Goal: Task Accomplishment & Management: Complete application form

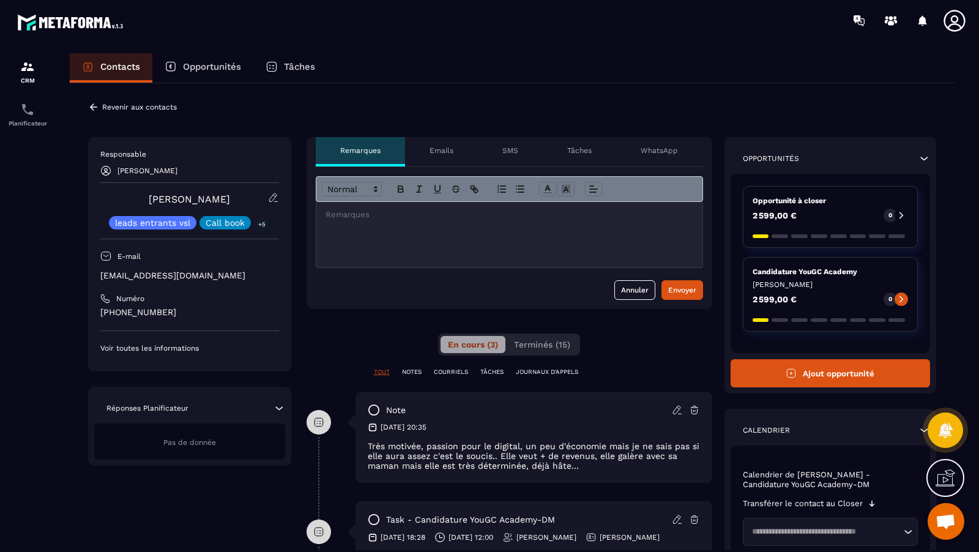
click at [375, 254] on div at bounding box center [509, 234] width 386 height 65
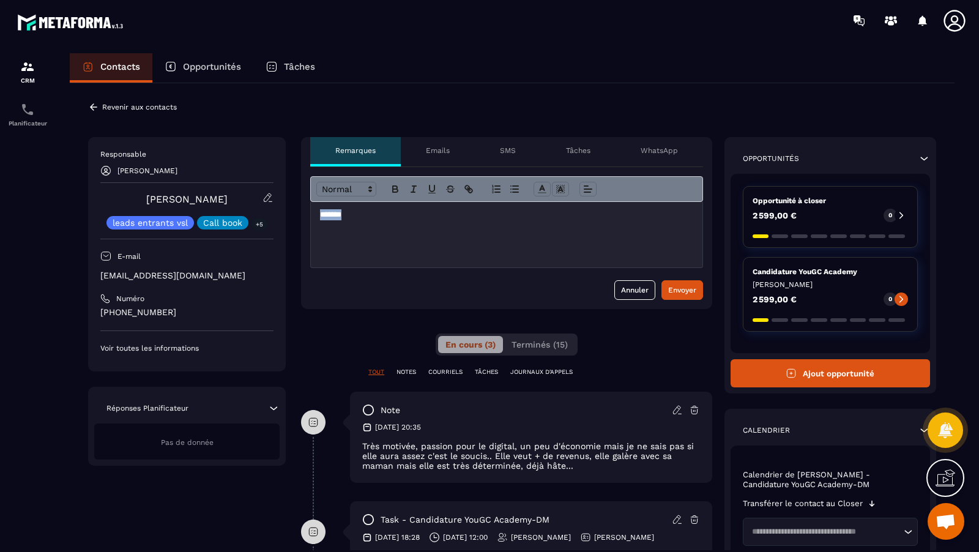
drag, startPoint x: 372, startPoint y: 218, endPoint x: 297, endPoint y: 216, distance: 75.3
click at [297, 216] on div "**********" at bounding box center [512, 506] width 848 height 738
click at [692, 289] on div "Envoyer" at bounding box center [682, 290] width 28 height 12
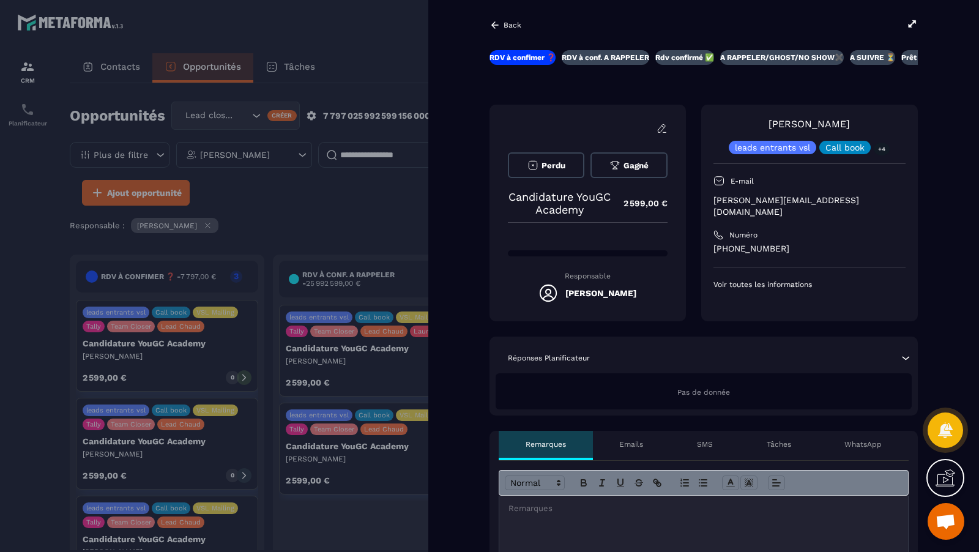
scroll to position [485, 0]
click at [357, 254] on div at bounding box center [489, 276] width 979 height 552
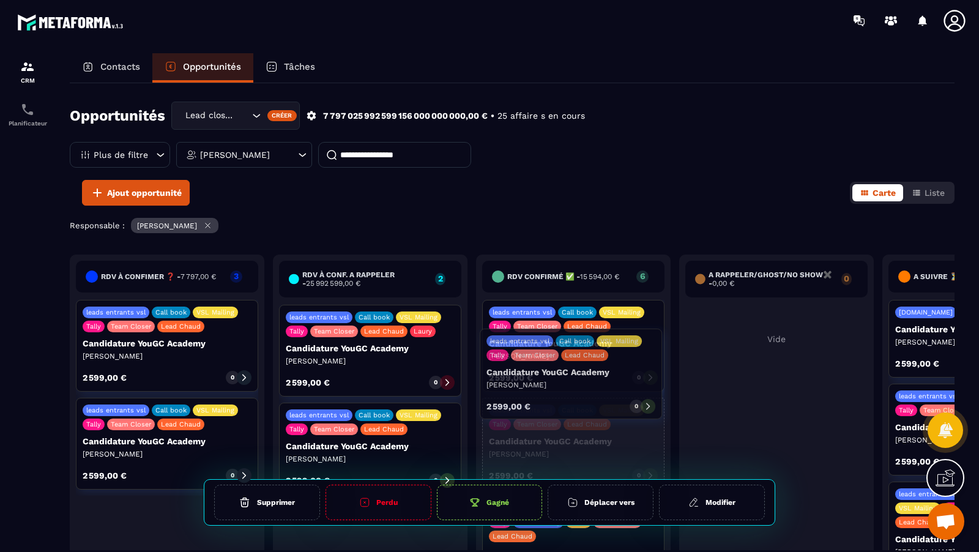
drag, startPoint x: 191, startPoint y: 361, endPoint x: 595, endPoint y: 391, distance: 404.8
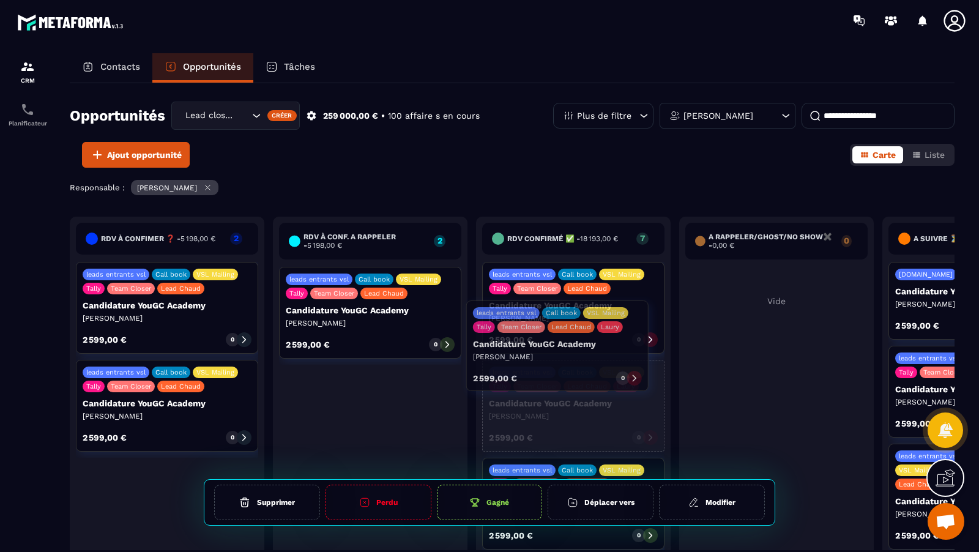
drag, startPoint x: 355, startPoint y: 320, endPoint x: 542, endPoint y: 354, distance: 190.3
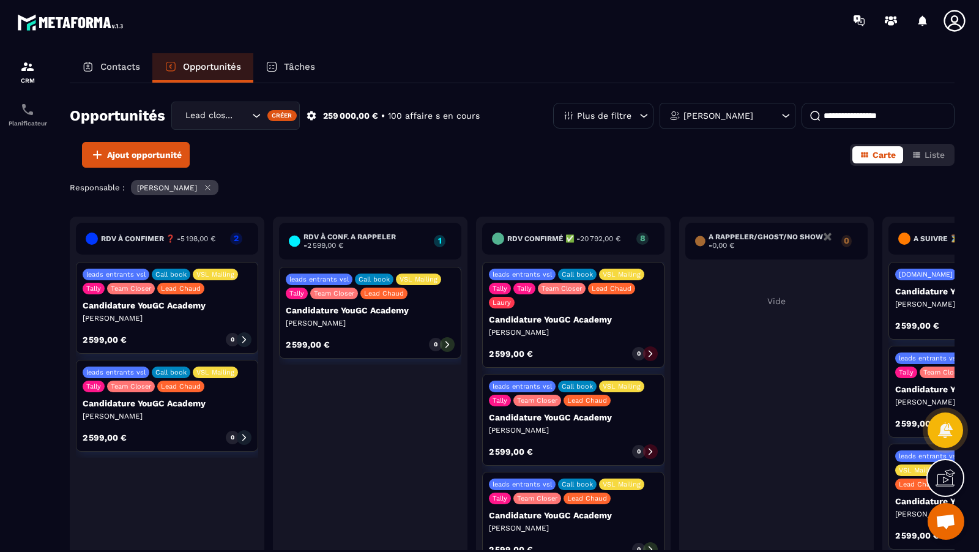
click at [241, 336] on icon at bounding box center [244, 339] width 9 height 9
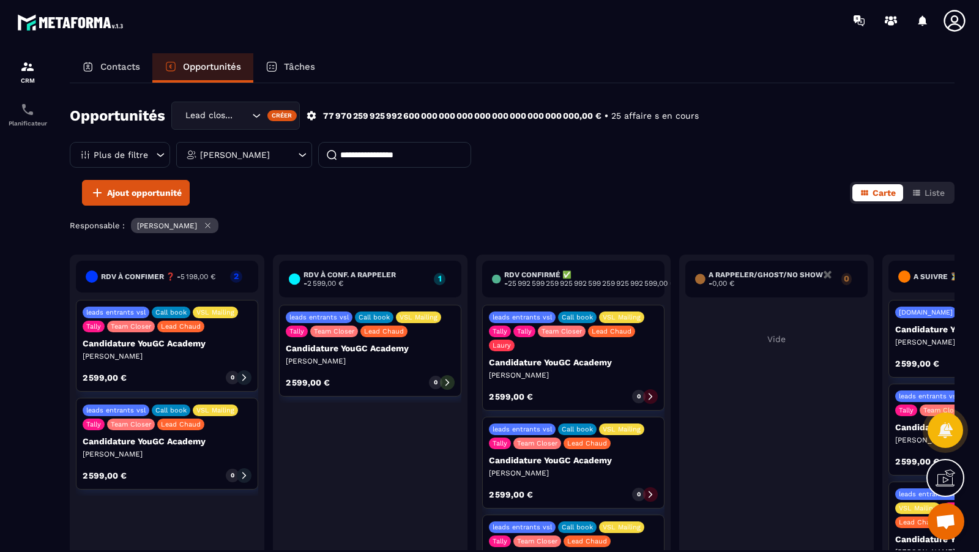
click at [243, 376] on icon at bounding box center [244, 377] width 9 height 9
